Goal: Task Accomplishment & Management: Manage account settings

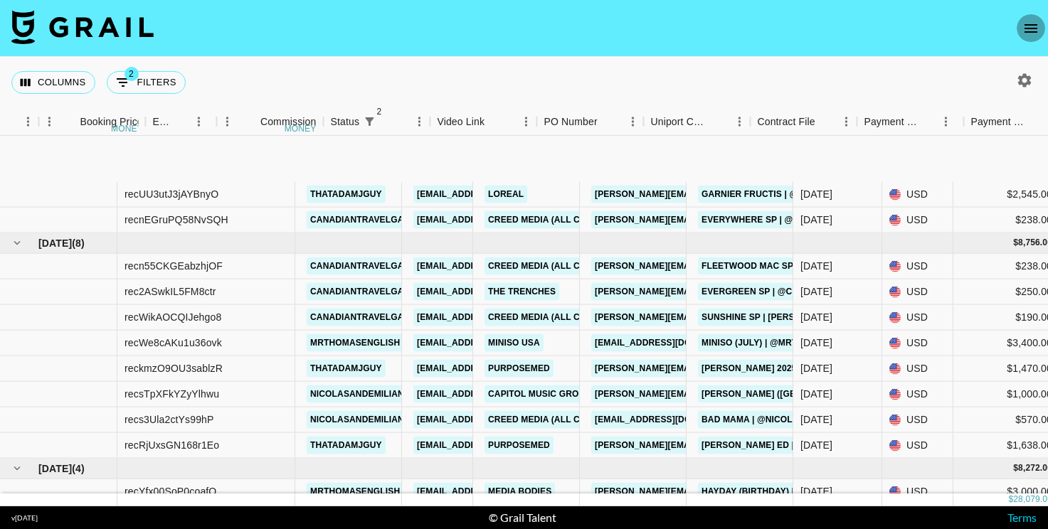
click at [1040, 25] on button "open drawer" at bounding box center [1030, 28] width 28 height 28
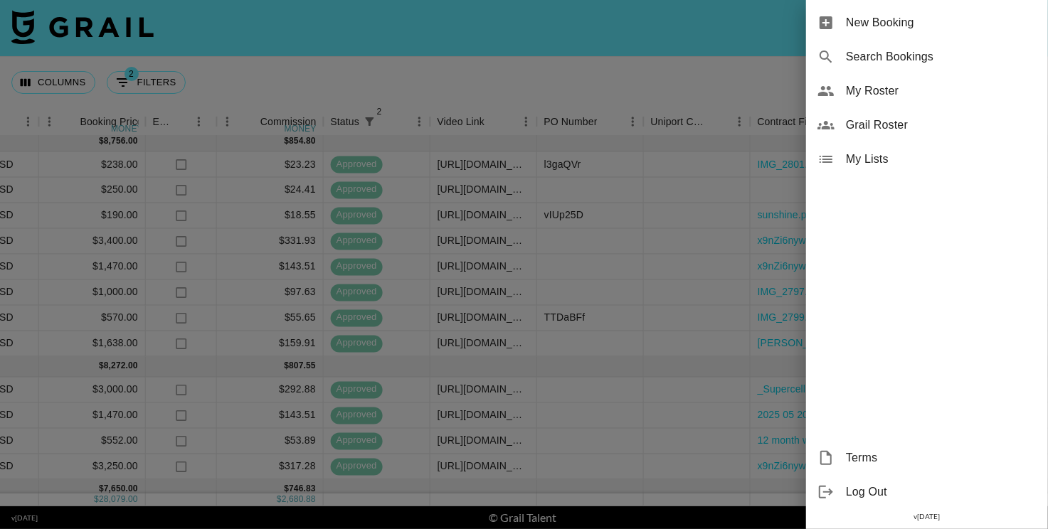
click at [865, 124] on span "Grail Roster" at bounding box center [941, 125] width 191 height 17
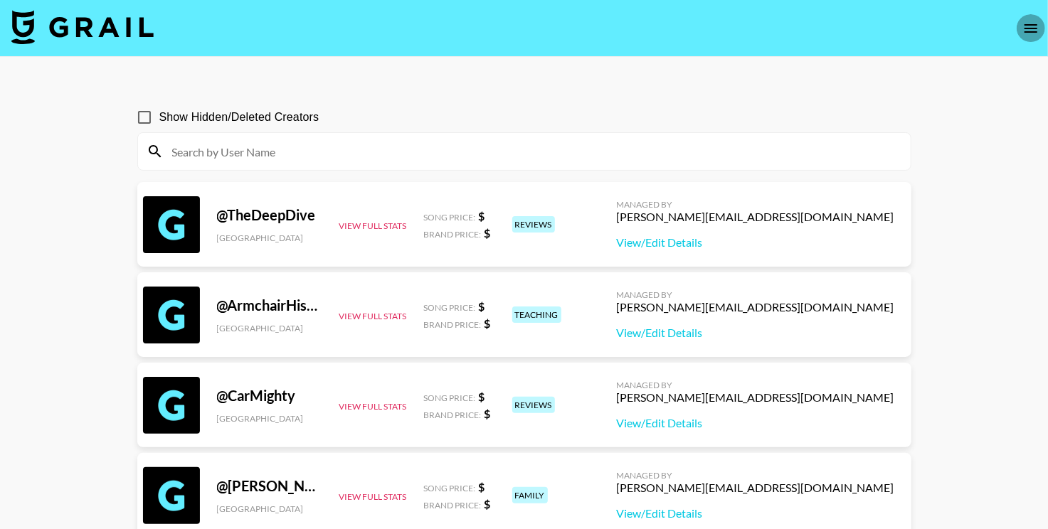
click at [1037, 36] on icon "open drawer" at bounding box center [1030, 28] width 17 height 17
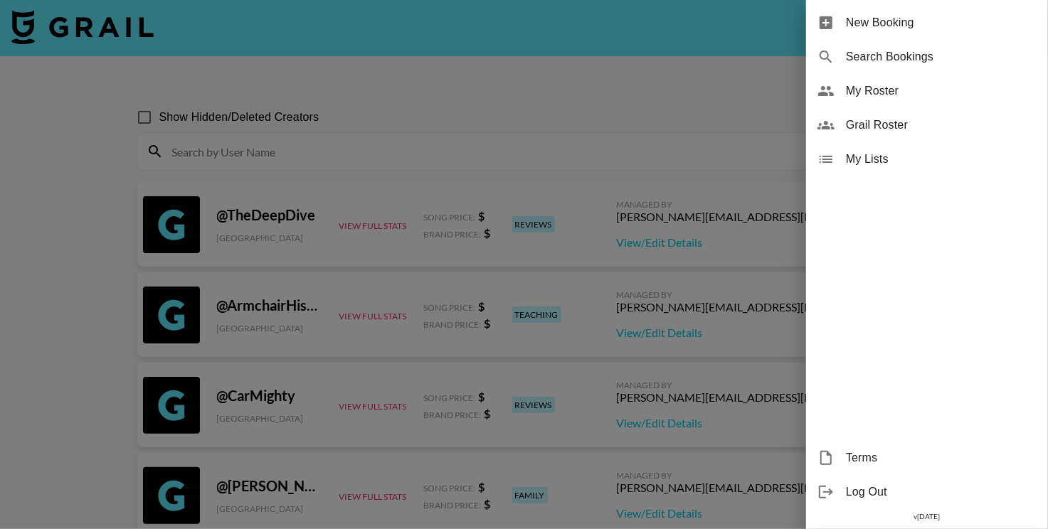
click at [861, 95] on span "My Roster" at bounding box center [941, 90] width 191 height 17
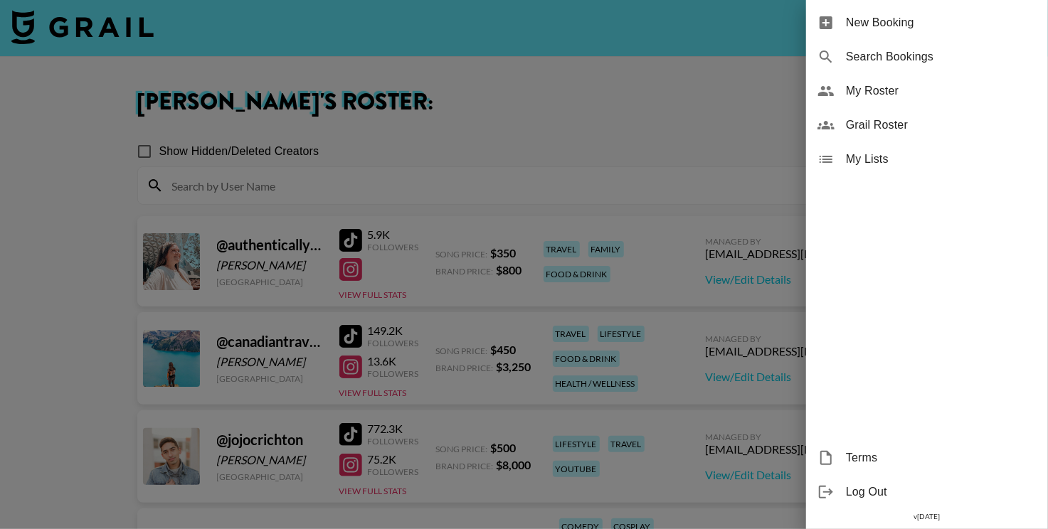
click at [634, 293] on div at bounding box center [524, 264] width 1048 height 529
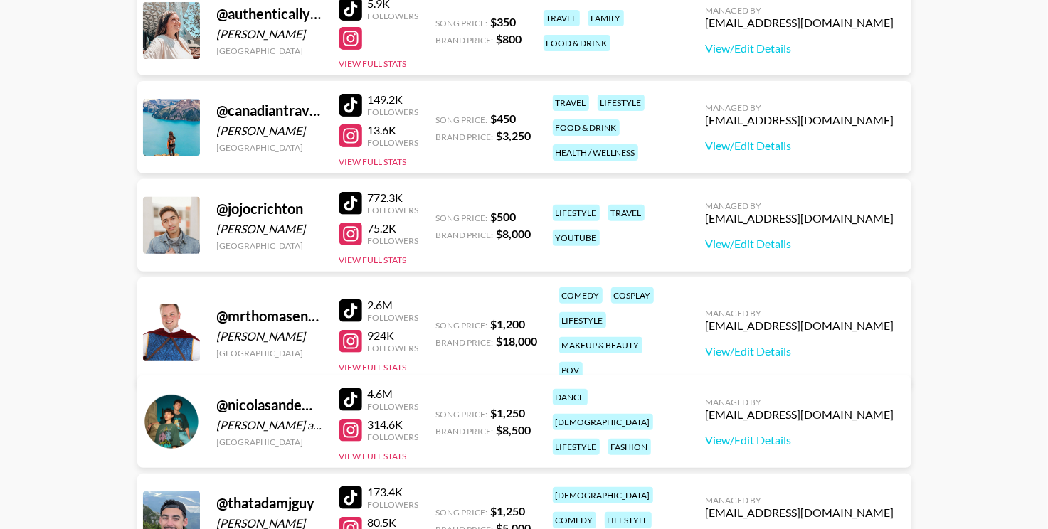
scroll to position [233, 0]
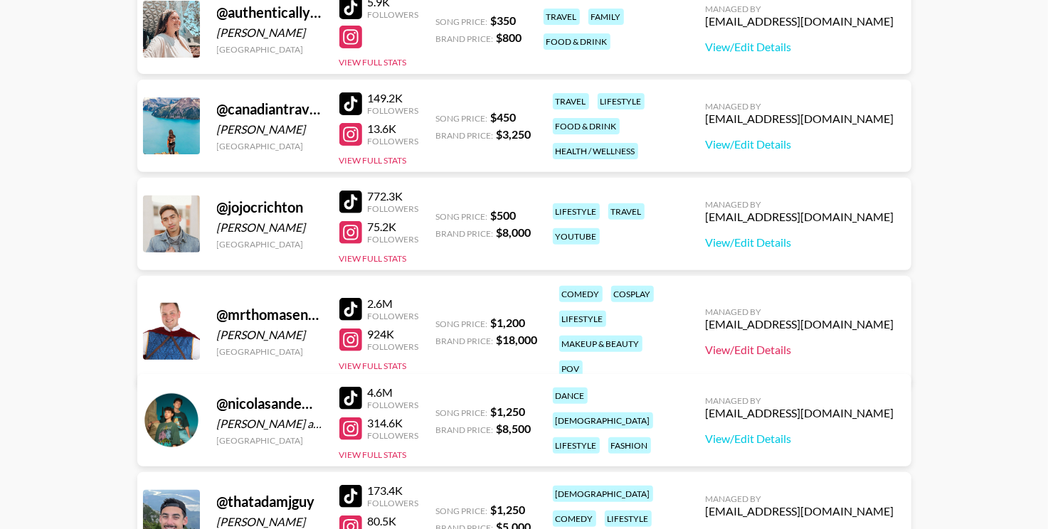
click at [809, 343] on link "View/Edit Details" at bounding box center [799, 350] width 188 height 14
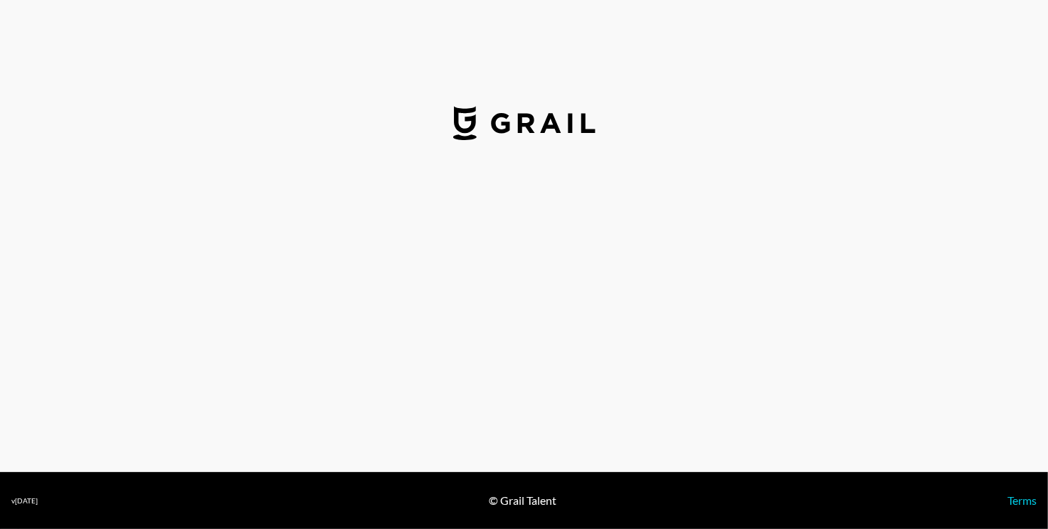
scroll to position [105, 0]
select select "USD"
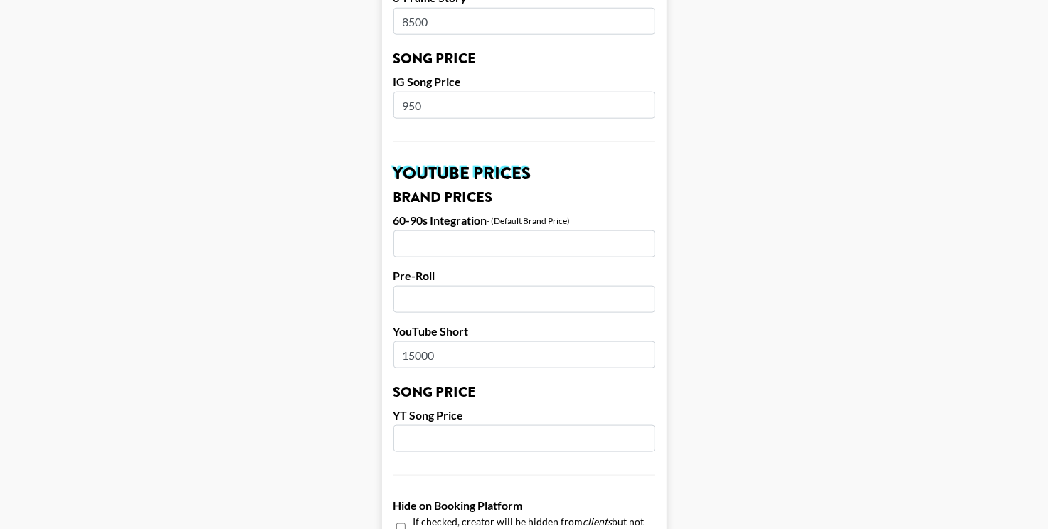
scroll to position [870, 0]
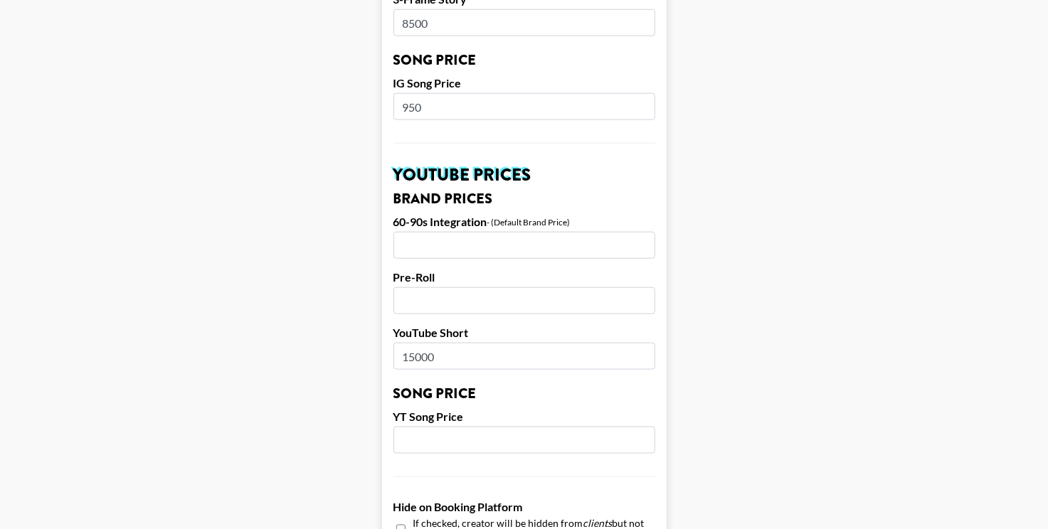
click at [284, 279] on main "Airtable ID: recjZt5k4eDiPn3UY Manager(s) bfuller@grail-talent.com ​ TikTok Use…" at bounding box center [523, 95] width 1025 height 1770
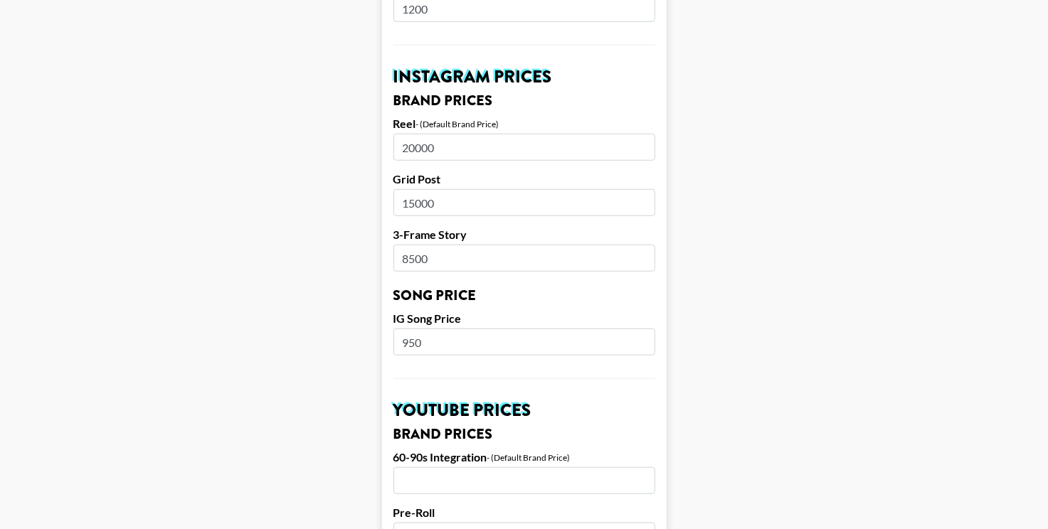
scroll to position [0, 0]
